Goal: Task Accomplishment & Management: Use online tool/utility

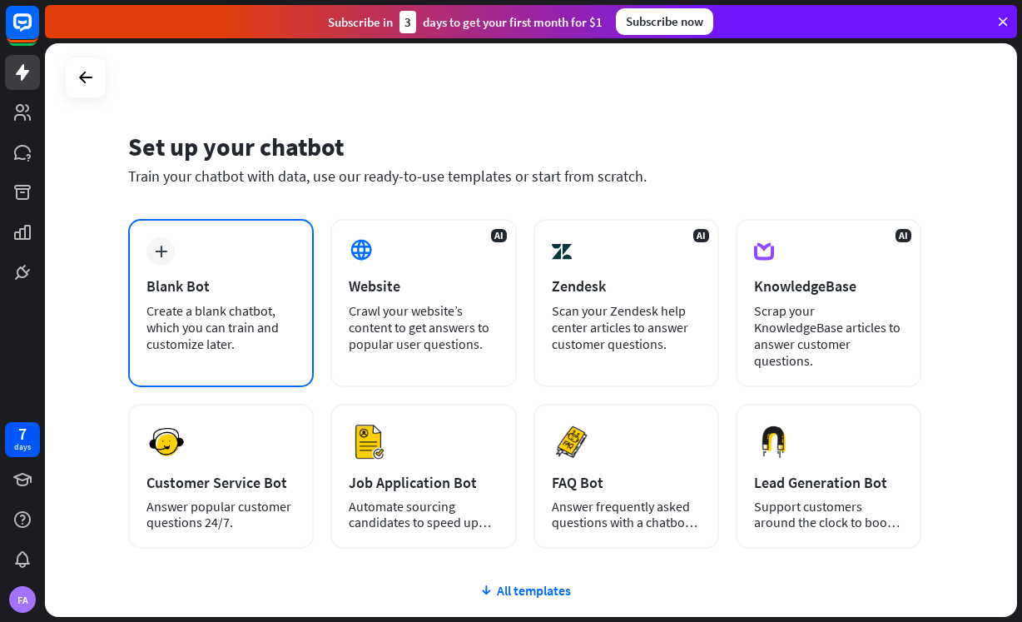
click at [227, 254] on div "plus Blank Bot Create a blank chatbot, which you can train and customize later." at bounding box center [221, 303] width 186 height 168
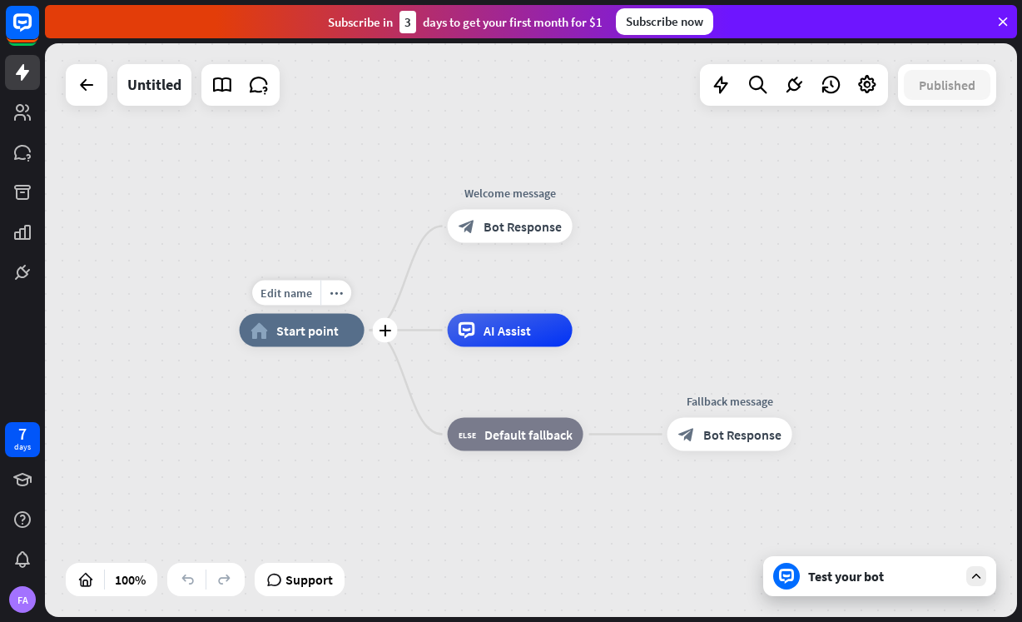
click at [319, 336] on span "Start point" at bounding box center [307, 330] width 62 height 17
click at [372, 397] on div "home_2 Start point Welcome message block_bot_response Bot Response AI Assist bl…" at bounding box center [726, 617] width 972 height 574
click at [833, 570] on div "Test your bot" at bounding box center [883, 576] width 150 height 17
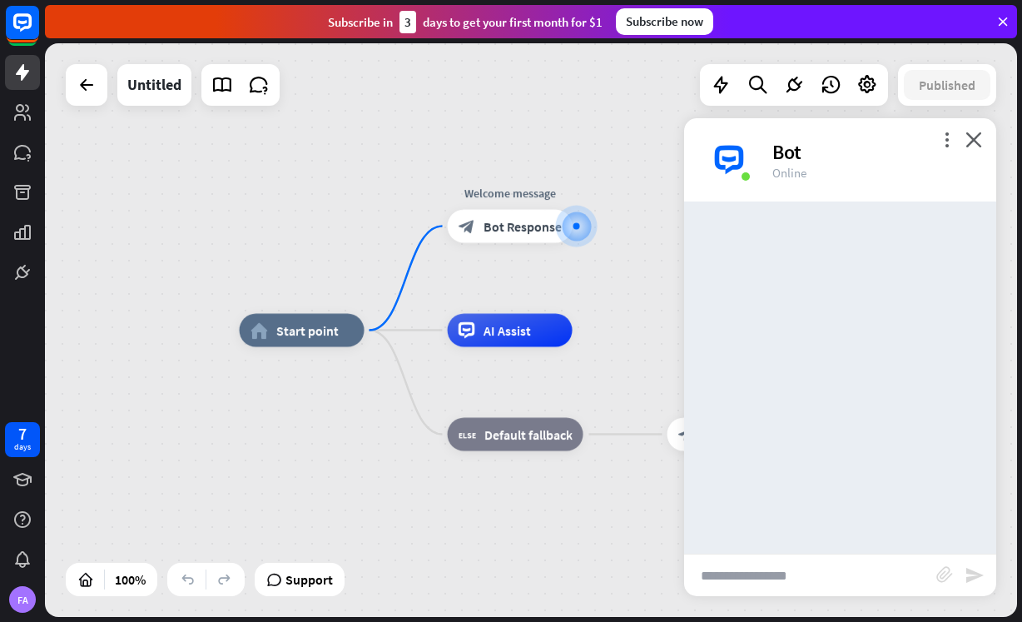
click at [829, 571] on input "text" at bounding box center [810, 575] width 252 height 42
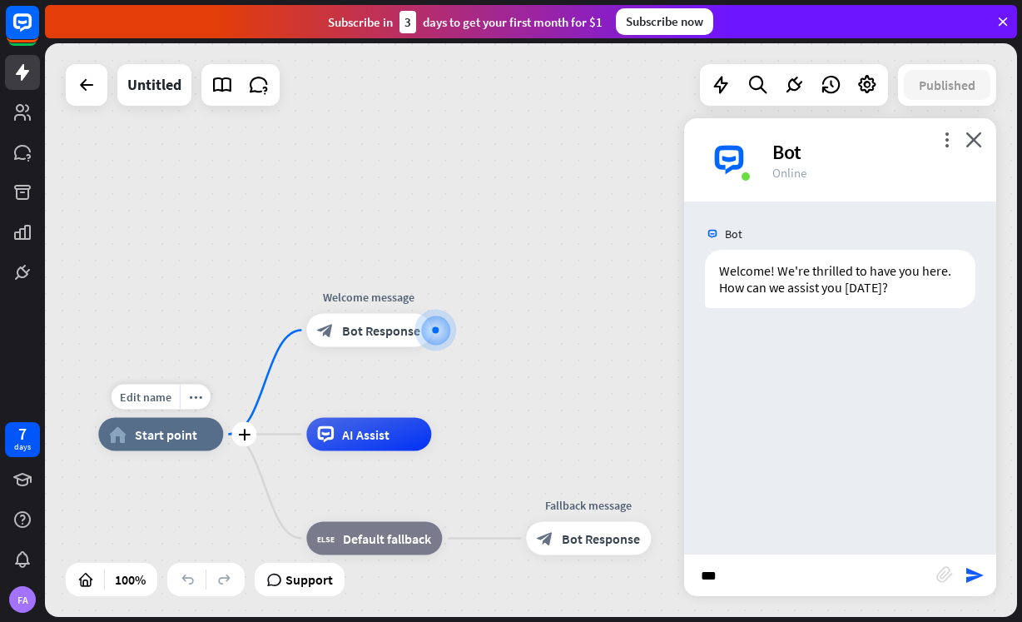
type input "***"
click at [196, 450] on div "home_2 Start point" at bounding box center [160, 434] width 125 height 33
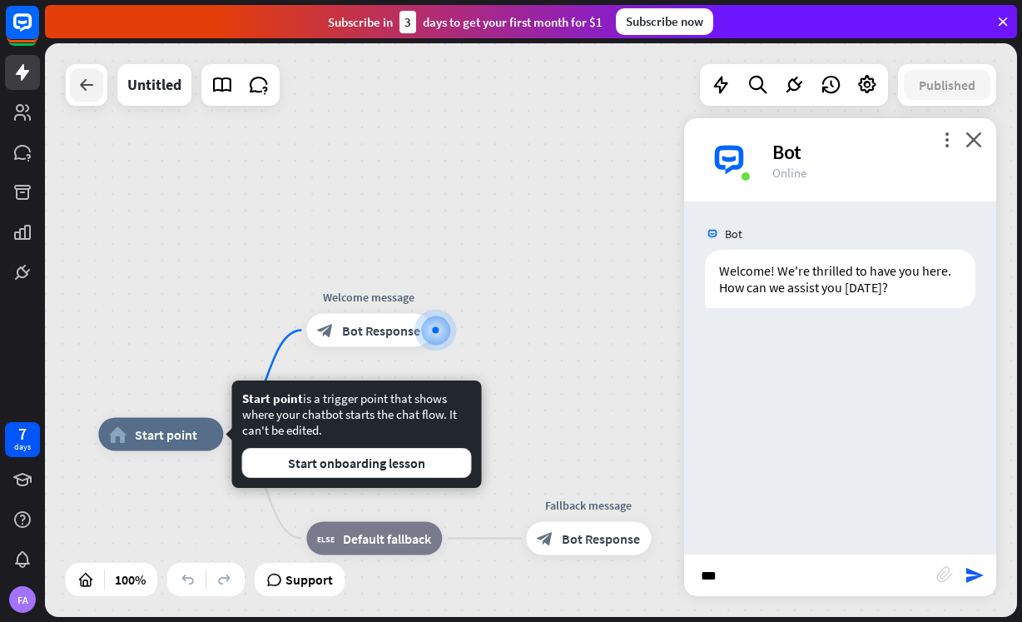
click at [100, 87] on div at bounding box center [86, 84] width 33 height 33
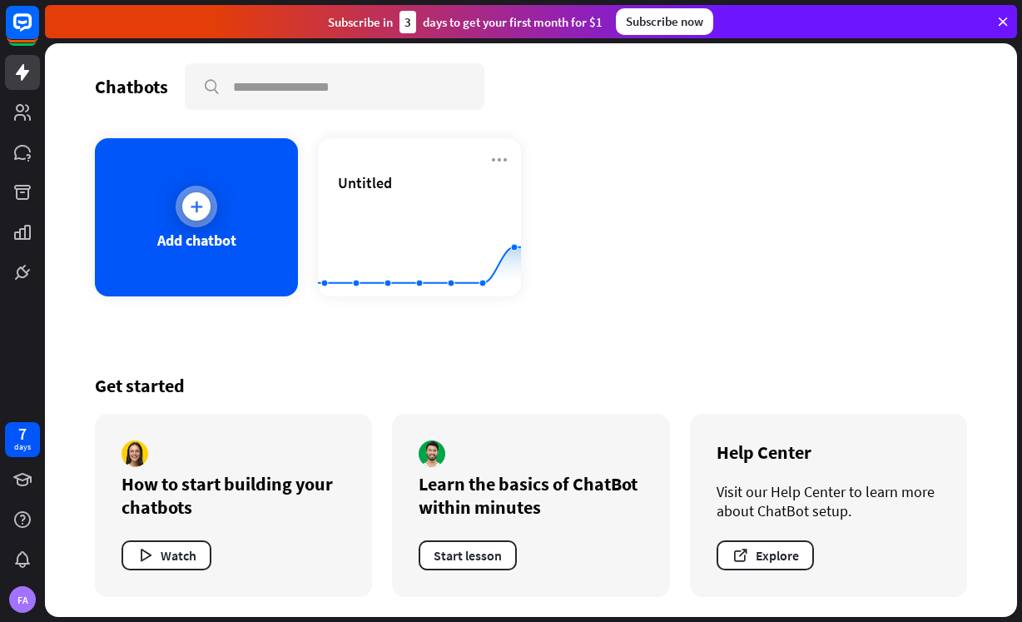
click at [205, 266] on div "Add chatbot" at bounding box center [196, 217] width 203 height 158
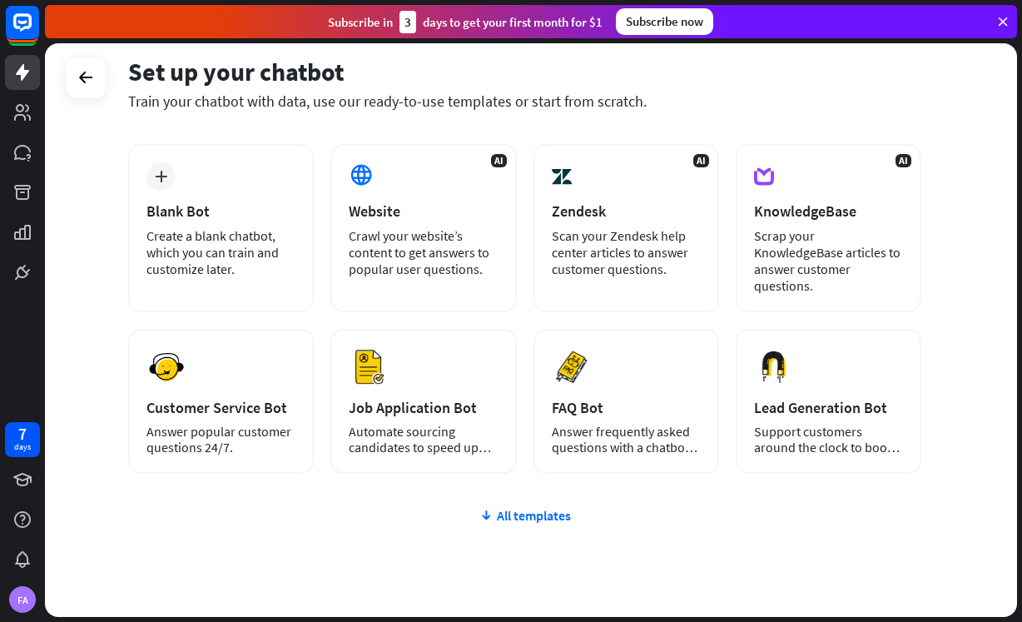
scroll to position [115, 0]
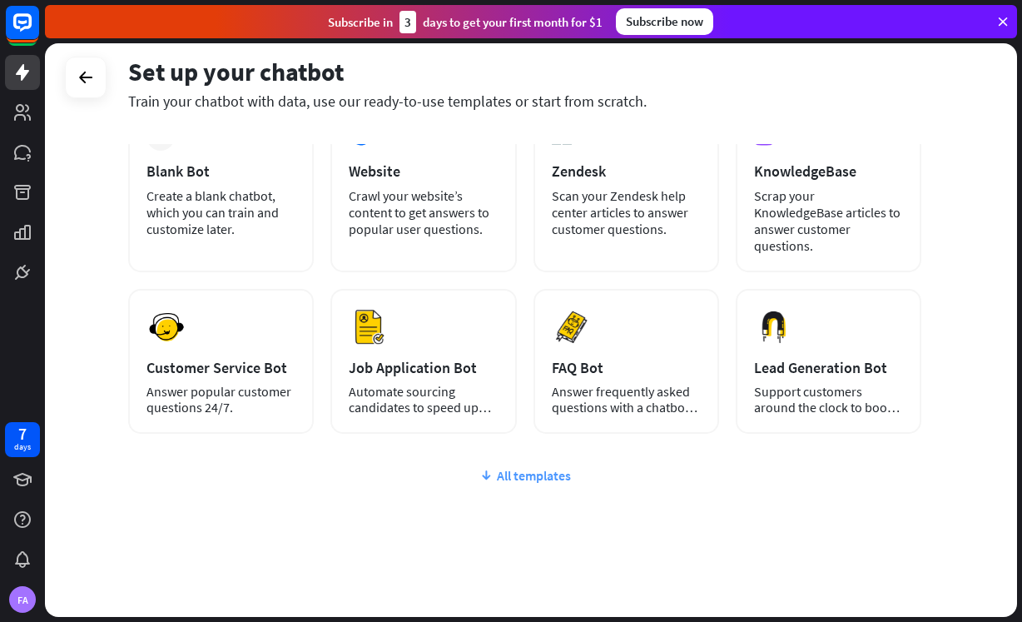
click at [534, 467] on div "All templates" at bounding box center [524, 475] width 793 height 17
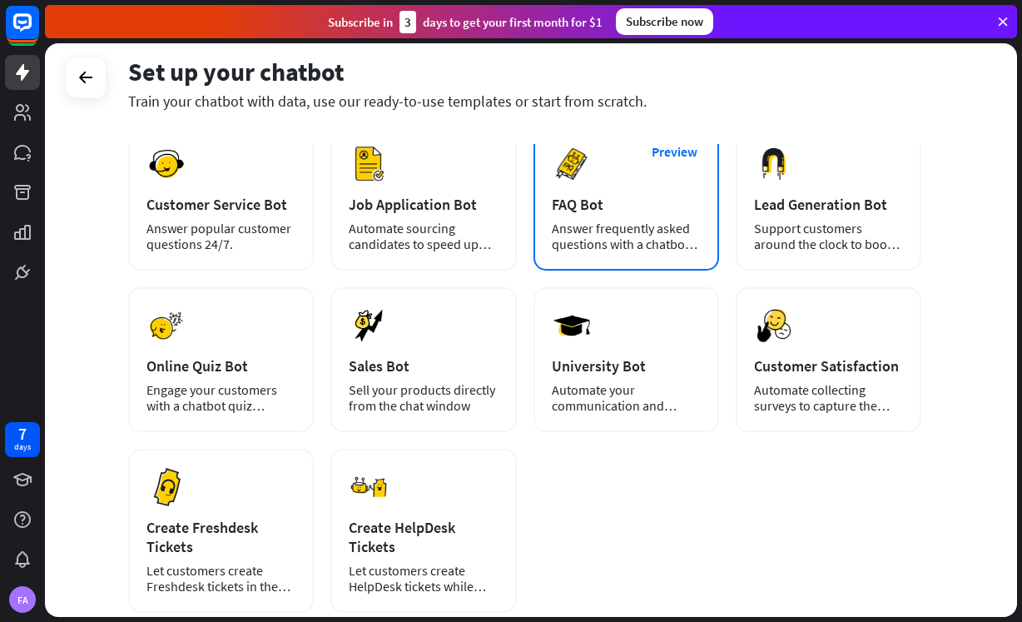
scroll to position [0, 0]
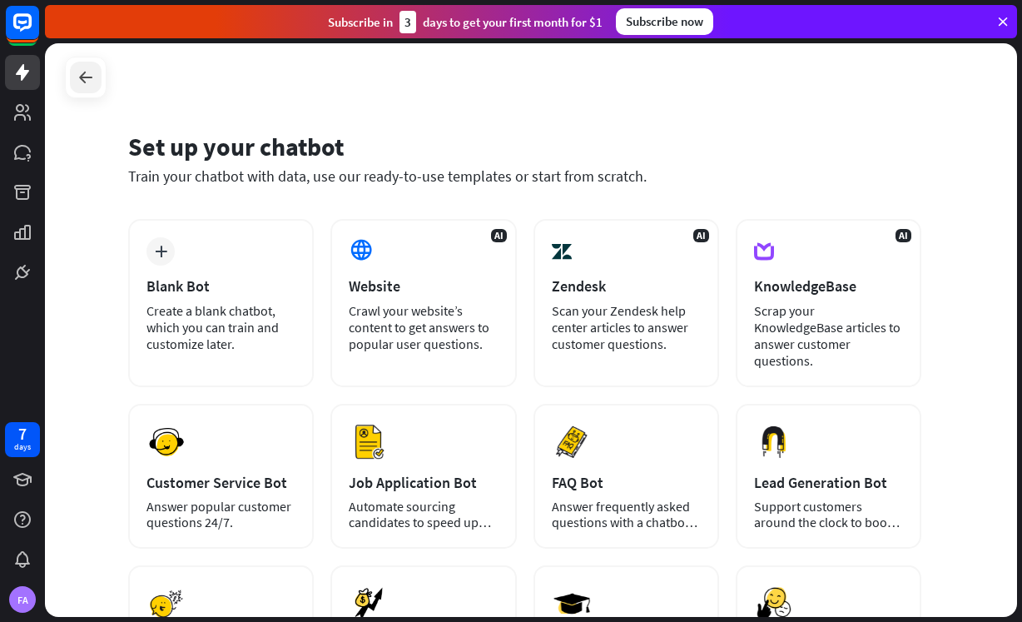
click at [97, 81] on div at bounding box center [86, 78] width 32 height 32
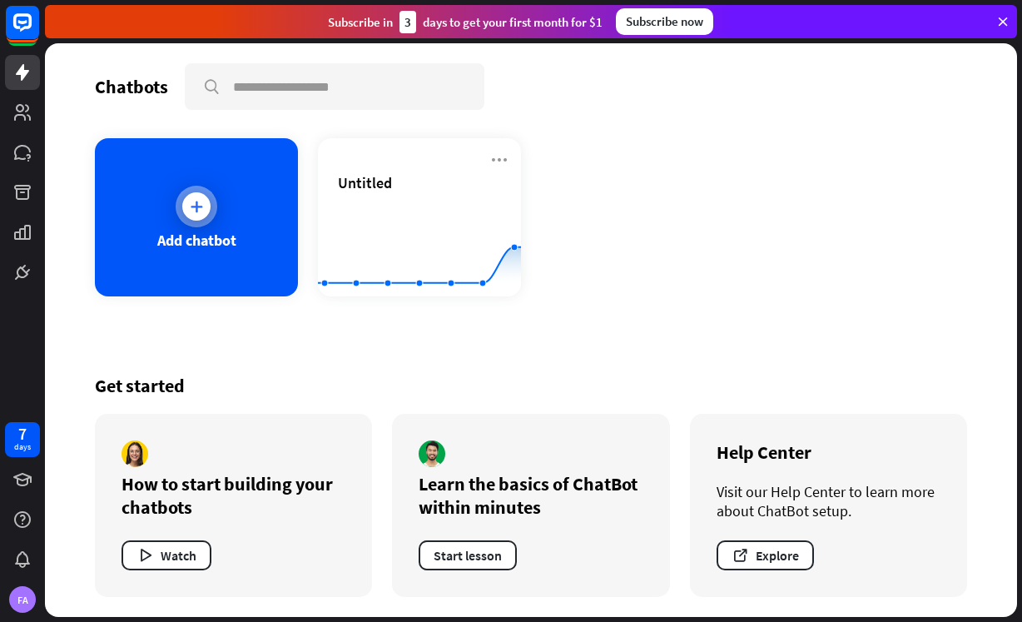
click at [210, 199] on div at bounding box center [197, 207] width 42 height 42
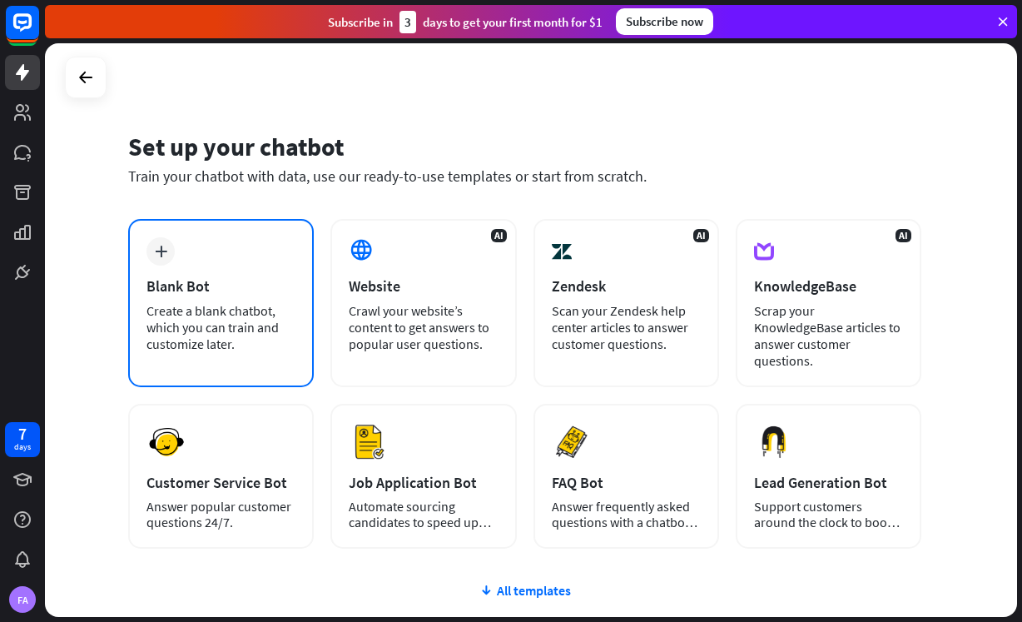
click at [296, 276] on div "Blank Bot" at bounding box center [221, 285] width 149 height 19
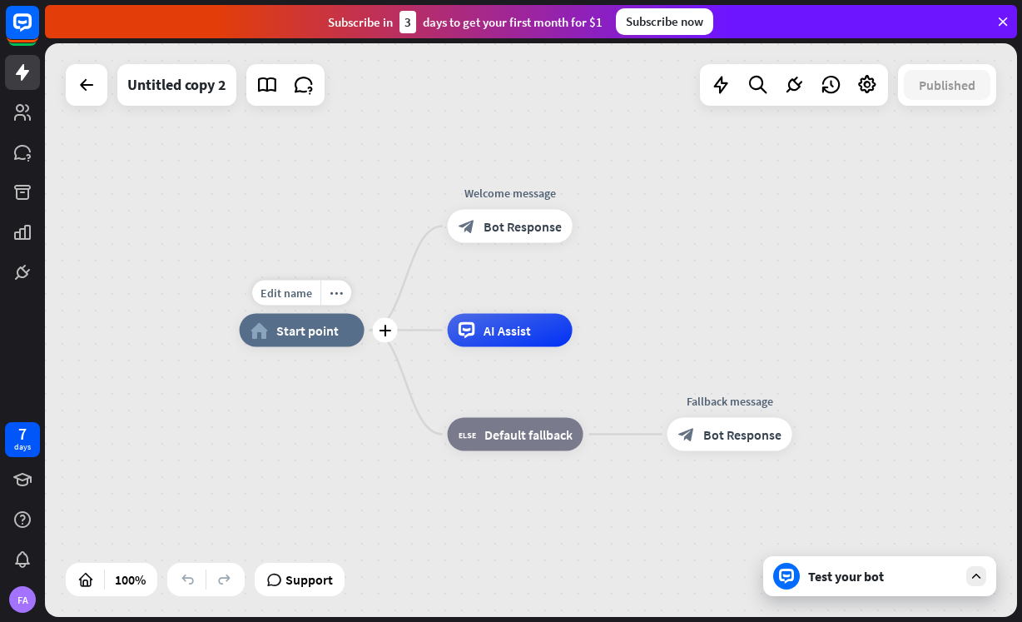
click at [326, 322] on span "Start point" at bounding box center [307, 330] width 62 height 17
click at [351, 405] on div "home_2 Start point Welcome message block_bot_response Bot Response AI Assist bl…" at bounding box center [726, 617] width 972 height 574
click at [842, 593] on div "Test your bot" at bounding box center [879, 576] width 233 height 40
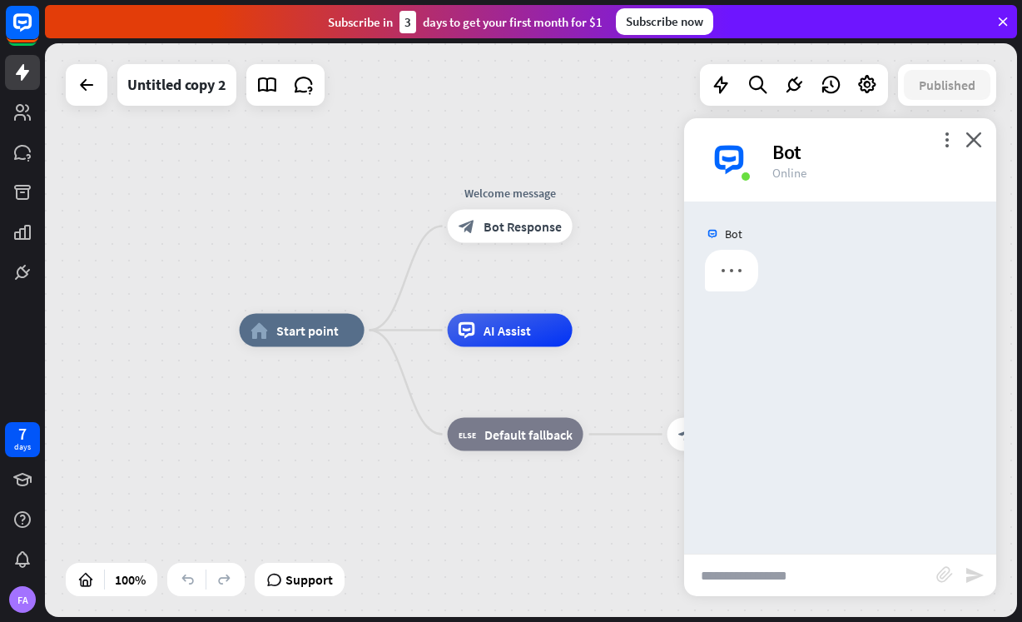
click at [841, 584] on input "text" at bounding box center [810, 575] width 252 height 42
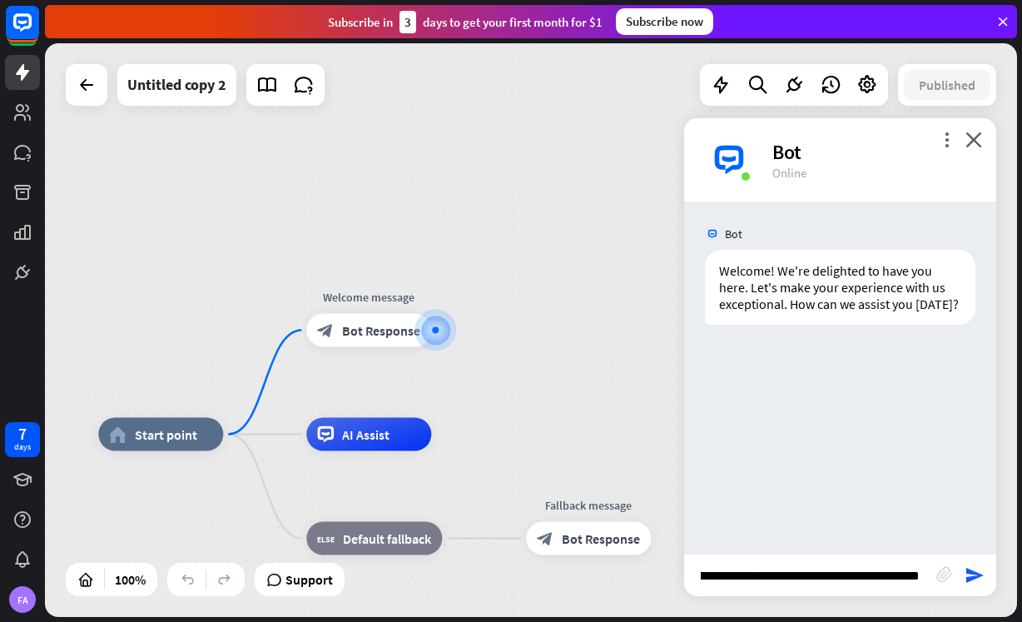
scroll to position [0, 97]
type input "**********"
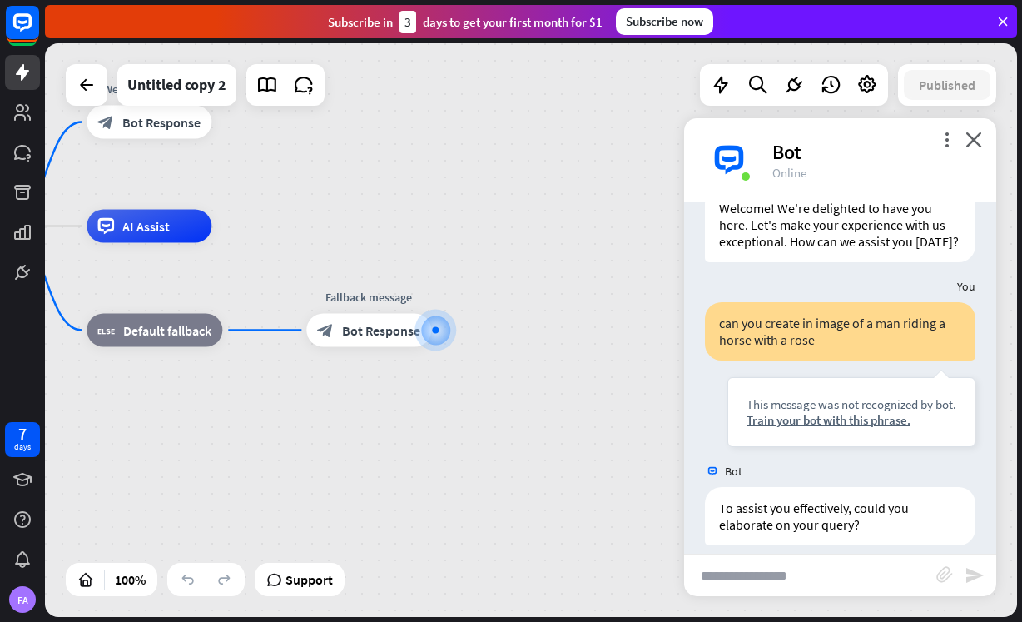
scroll to position [79, 0]
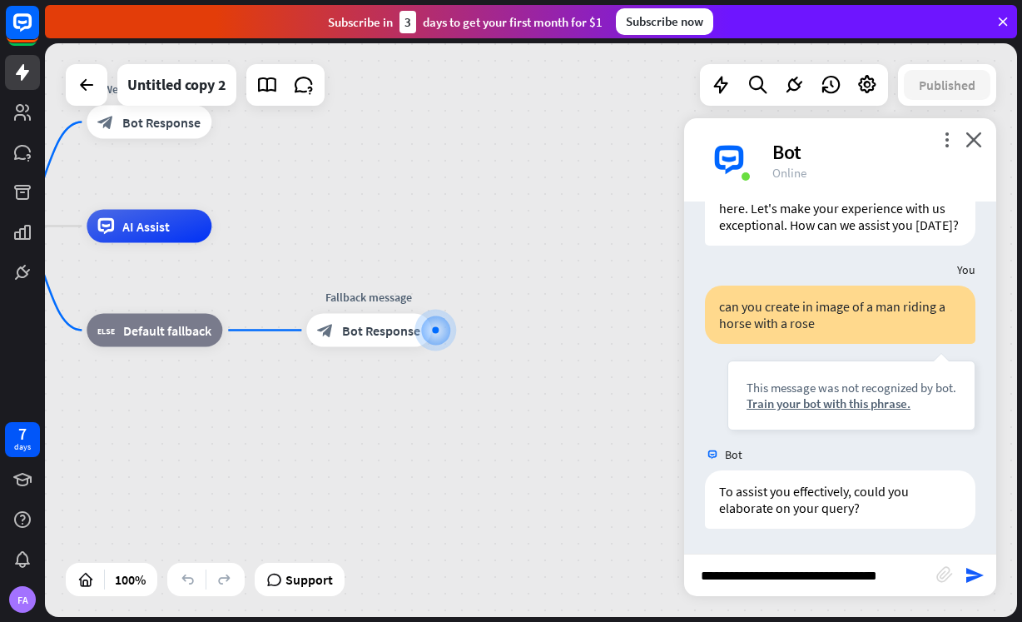
type input "**********"
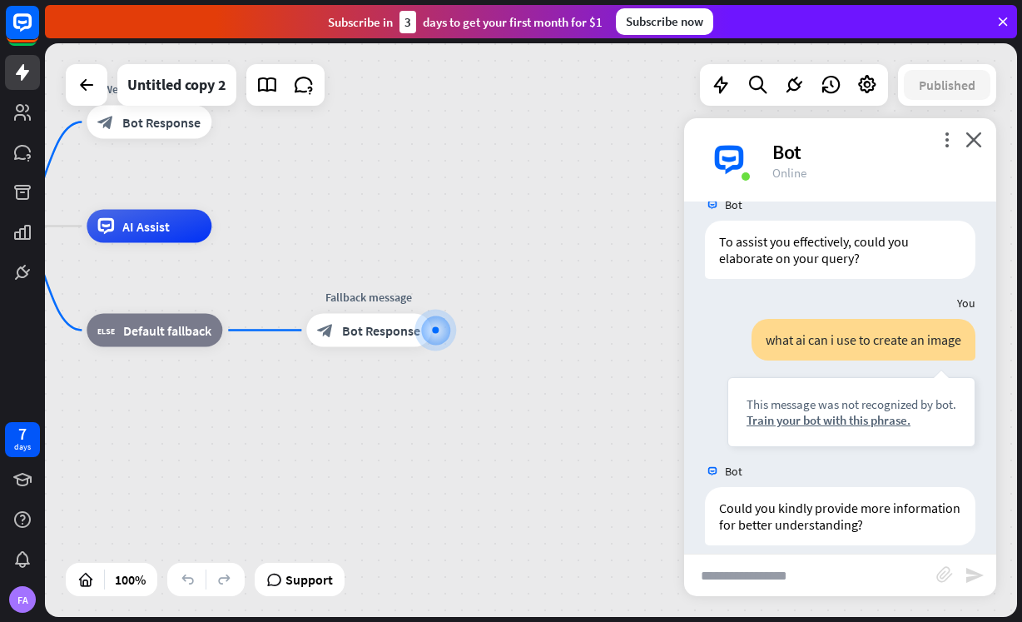
scroll to position [345, 0]
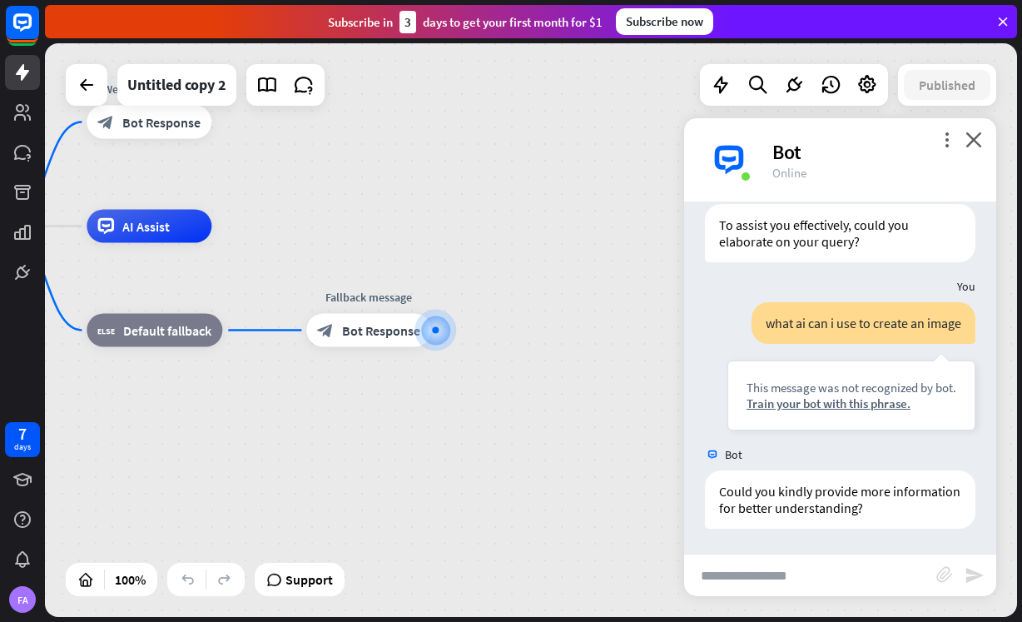
click at [104, 87] on div at bounding box center [87, 85] width 42 height 42
click at [92, 86] on icon at bounding box center [87, 85] width 20 height 20
